Goal: Navigation & Orientation: Go to known website

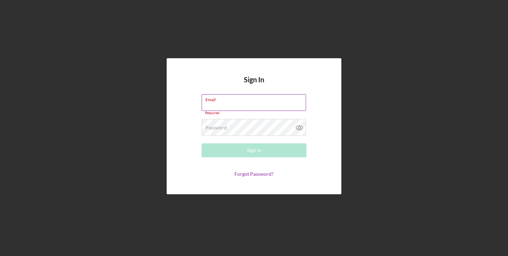
click at [246, 101] on label "Email" at bounding box center [255, 99] width 101 height 8
click at [246, 101] on input "Email" at bounding box center [253, 102] width 104 height 17
